Goal: Task Accomplishment & Management: Use online tool/utility

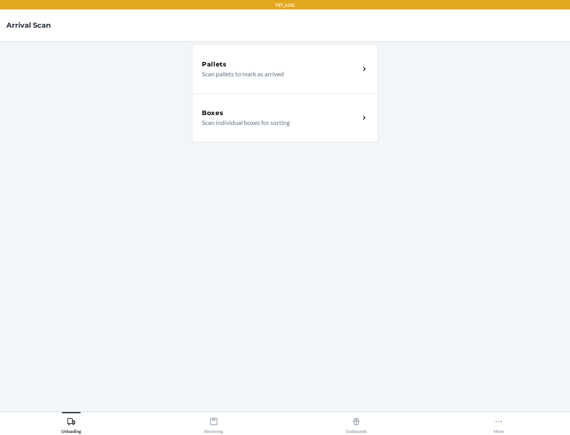
click at [281, 113] on div "Boxes" at bounding box center [281, 112] width 158 height 9
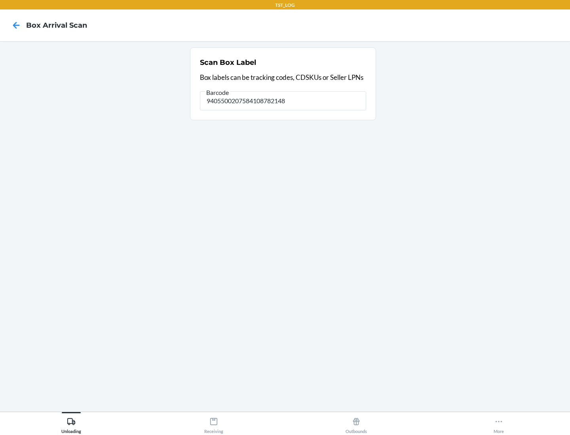
type input "9405500207584108782148"
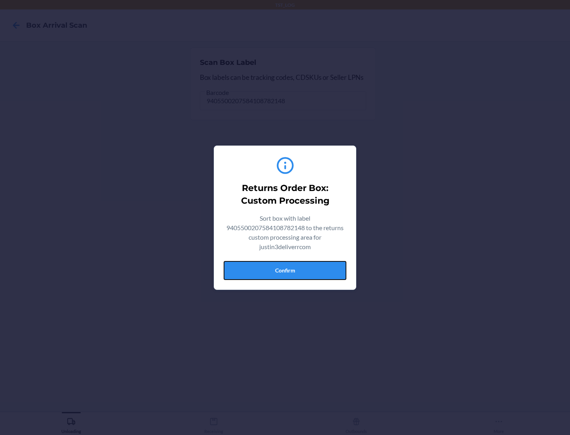
click at [285, 270] on button "Confirm" at bounding box center [285, 270] width 123 height 19
